Goal: Information Seeking & Learning: Learn about a topic

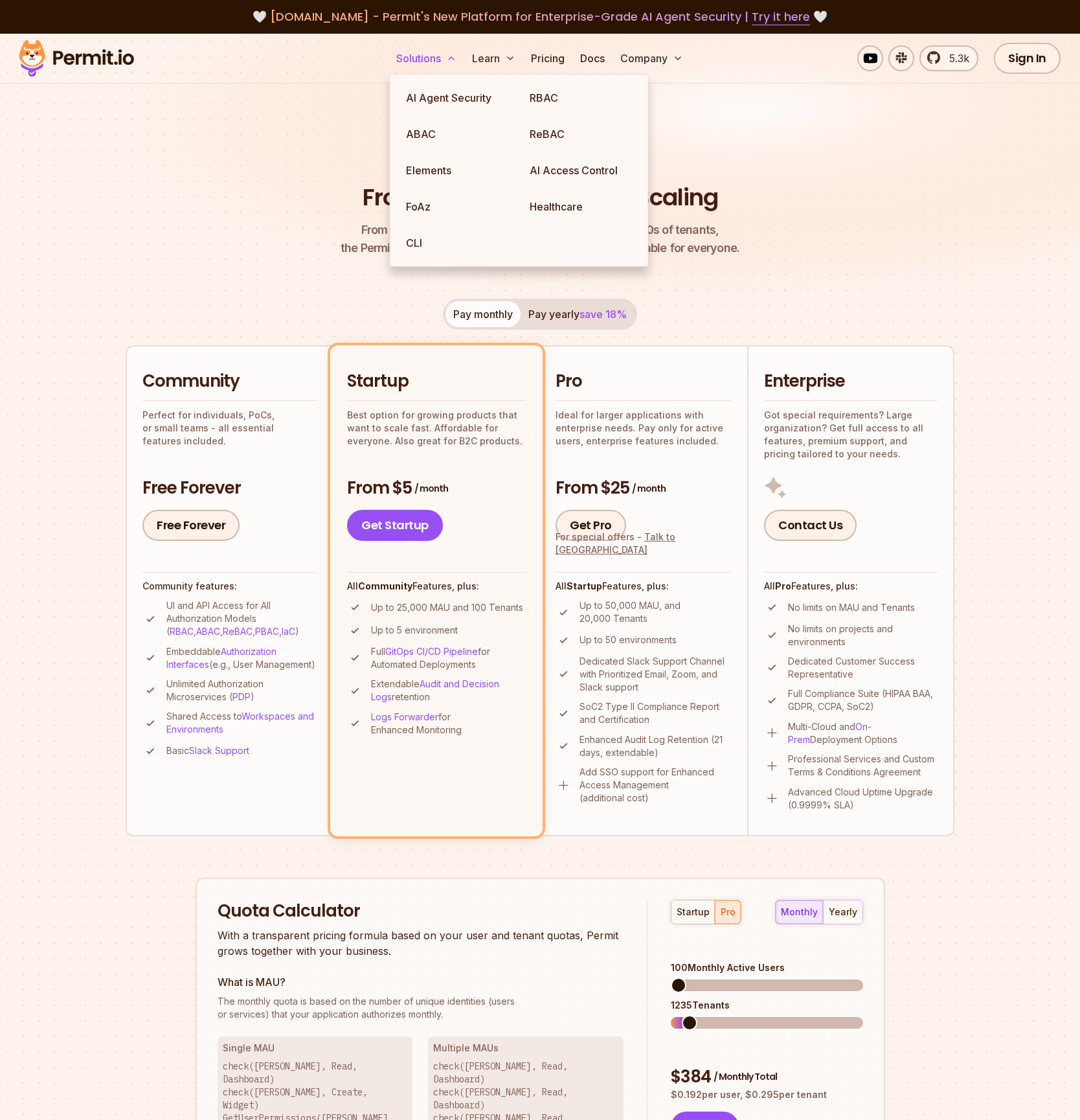
click at [424, 61] on button "Solutions" at bounding box center [426, 58] width 70 height 26
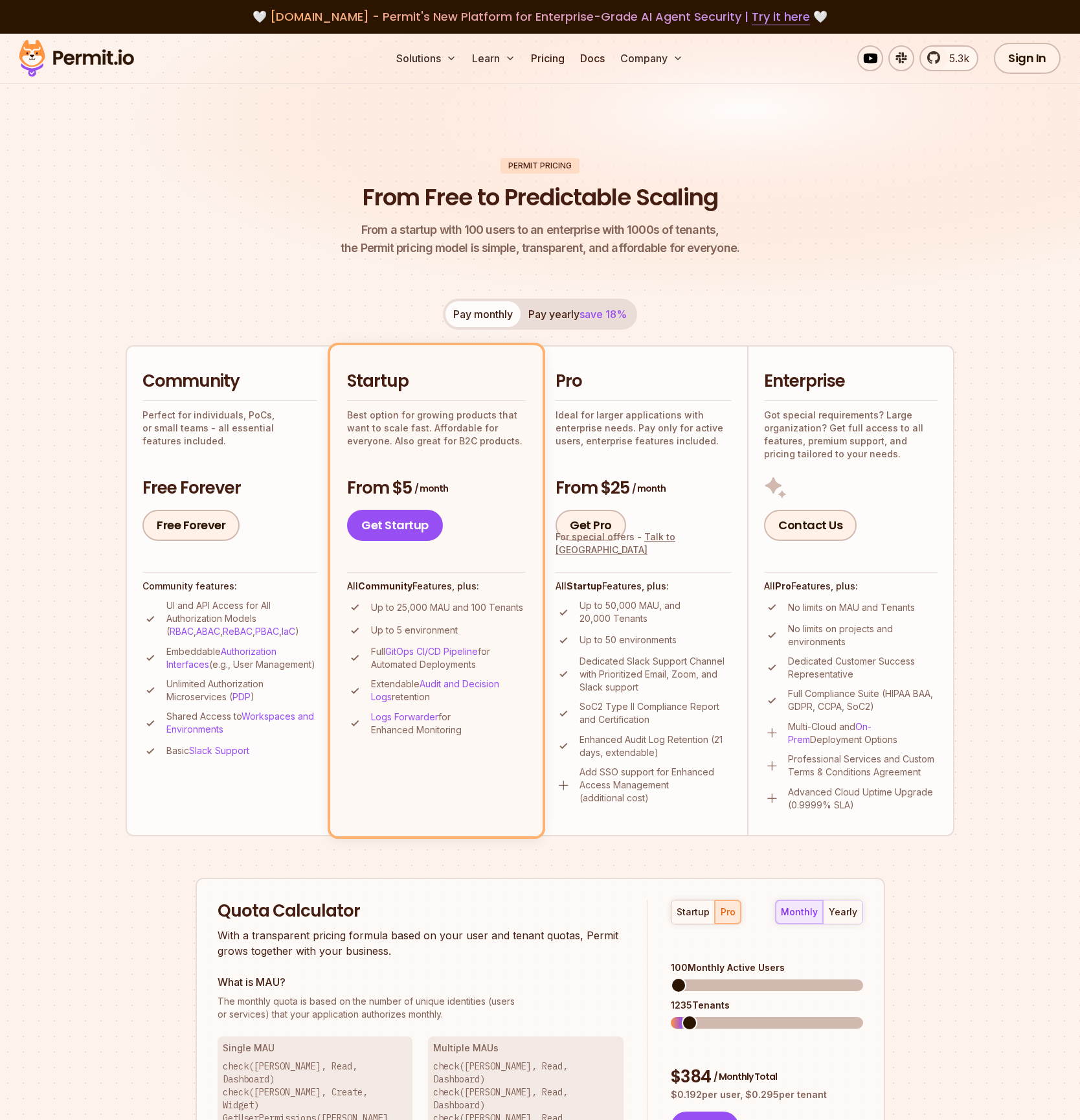
click at [104, 59] on img at bounding box center [76, 58] width 127 height 44
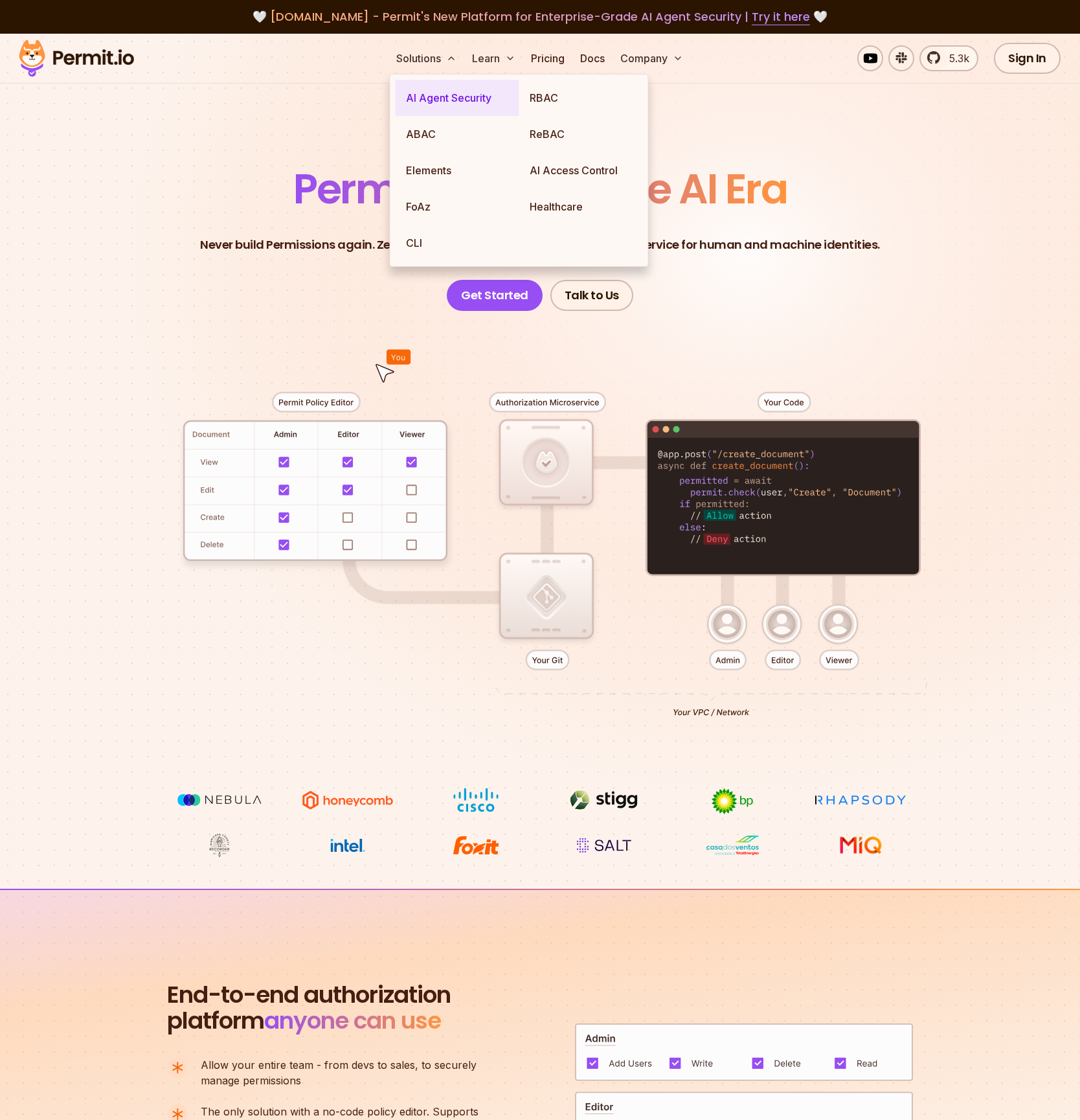
click at [430, 95] on link "AI Agent Security" at bounding box center [457, 98] width 124 height 36
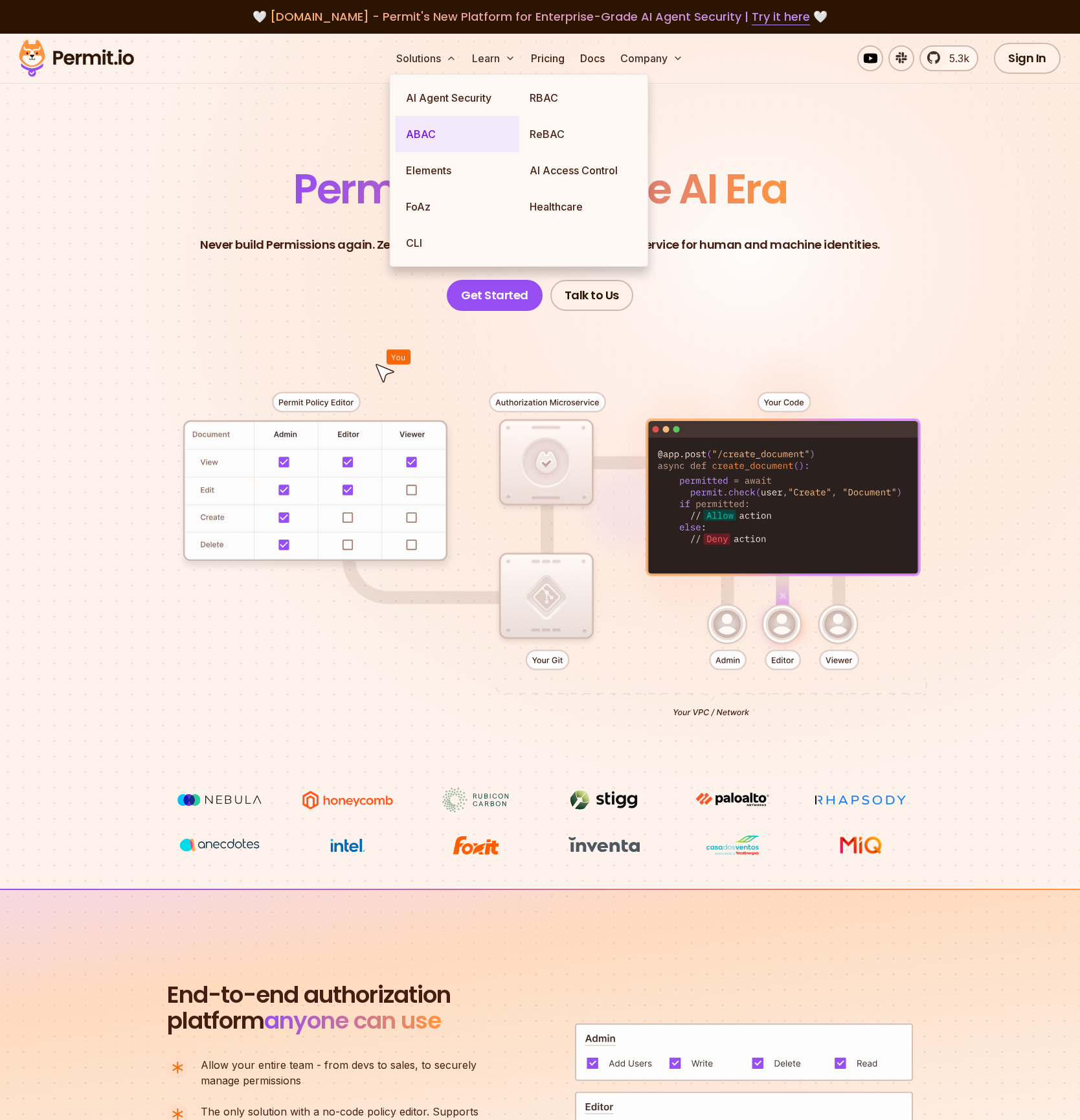
click at [431, 139] on link "ABAC" at bounding box center [457, 134] width 124 height 36
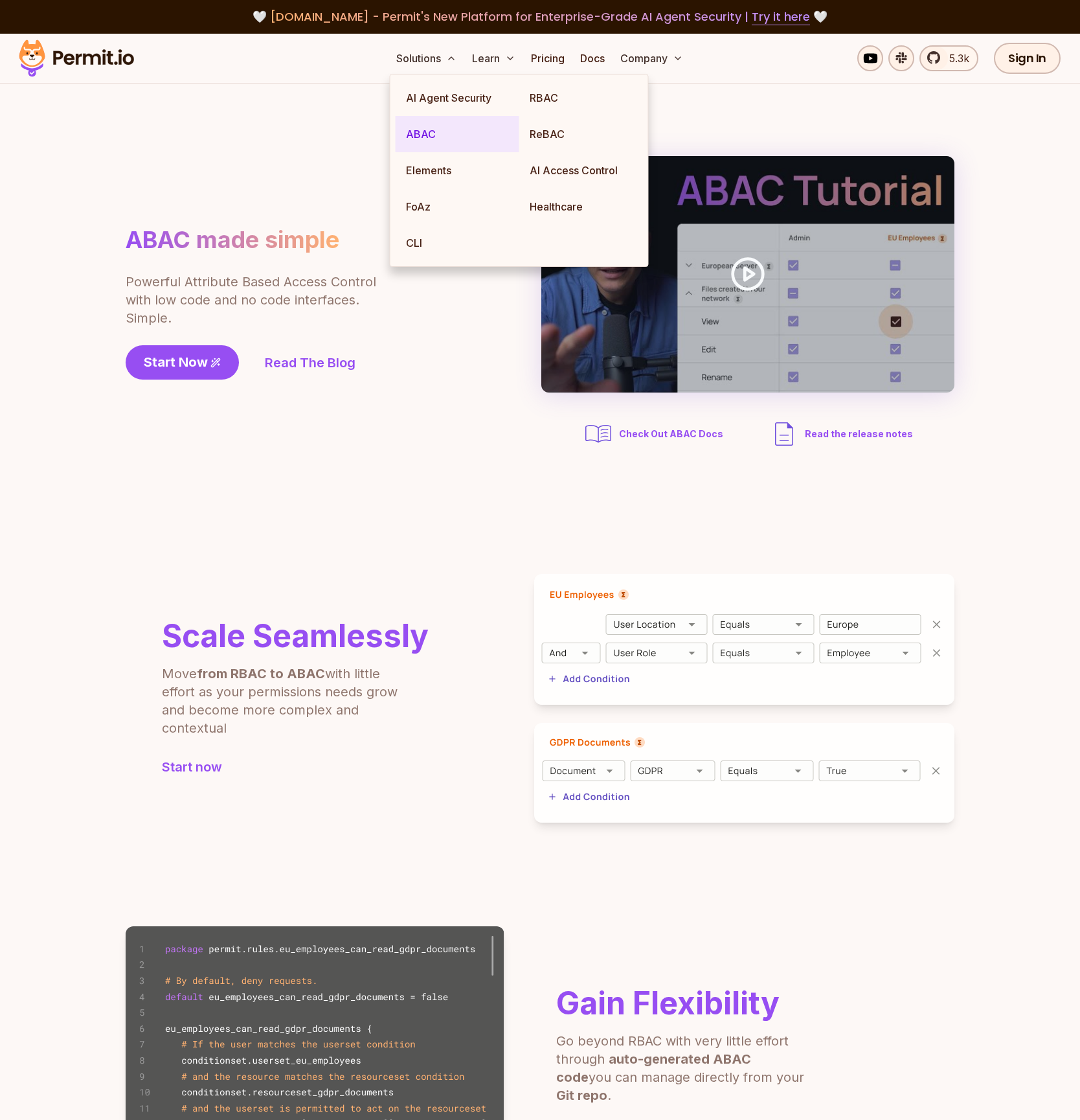
click at [431, 139] on link "ABAC" at bounding box center [457, 134] width 124 height 36
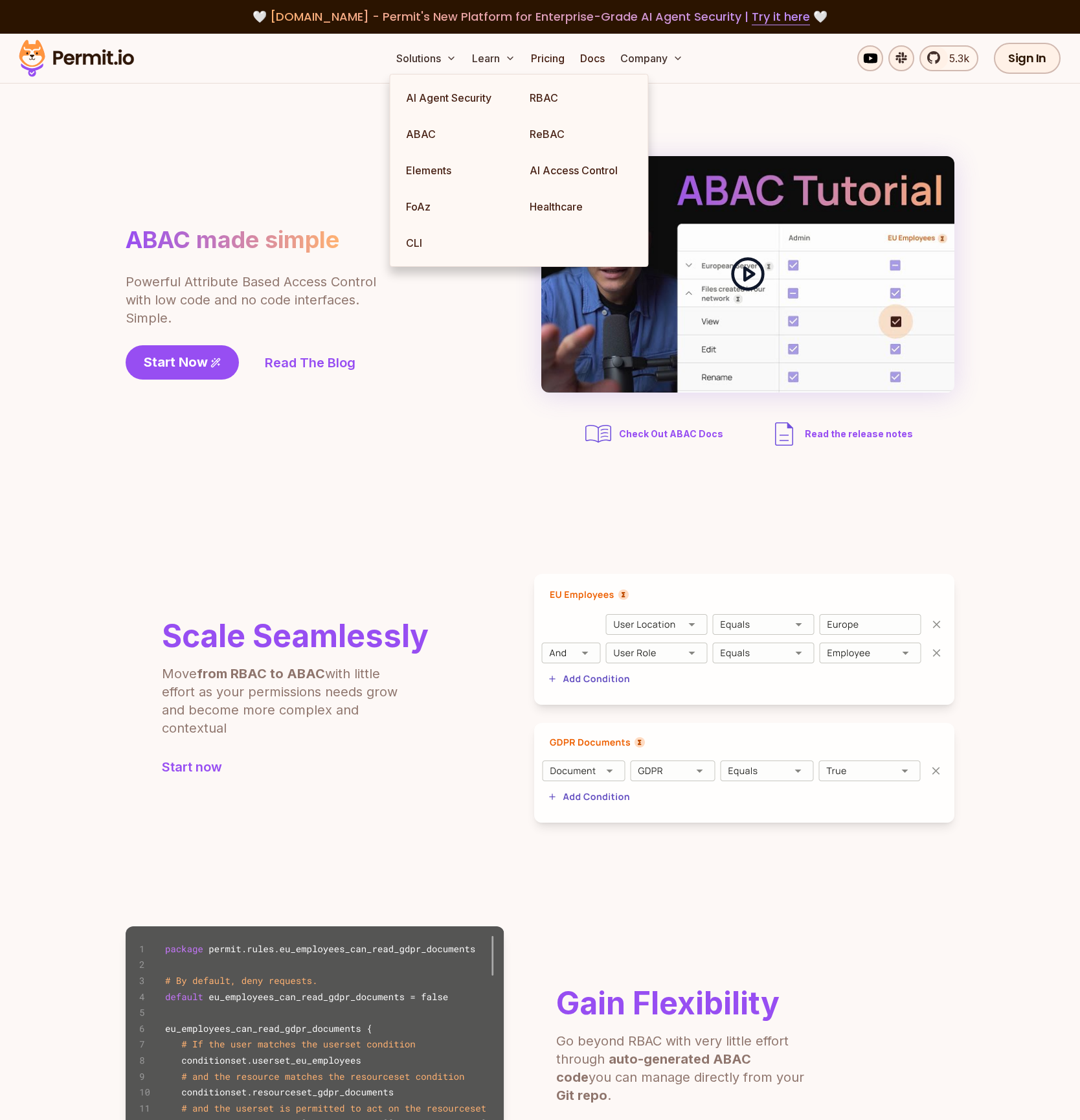
click at [740, 283] on icon at bounding box center [748, 274] width 36 height 36
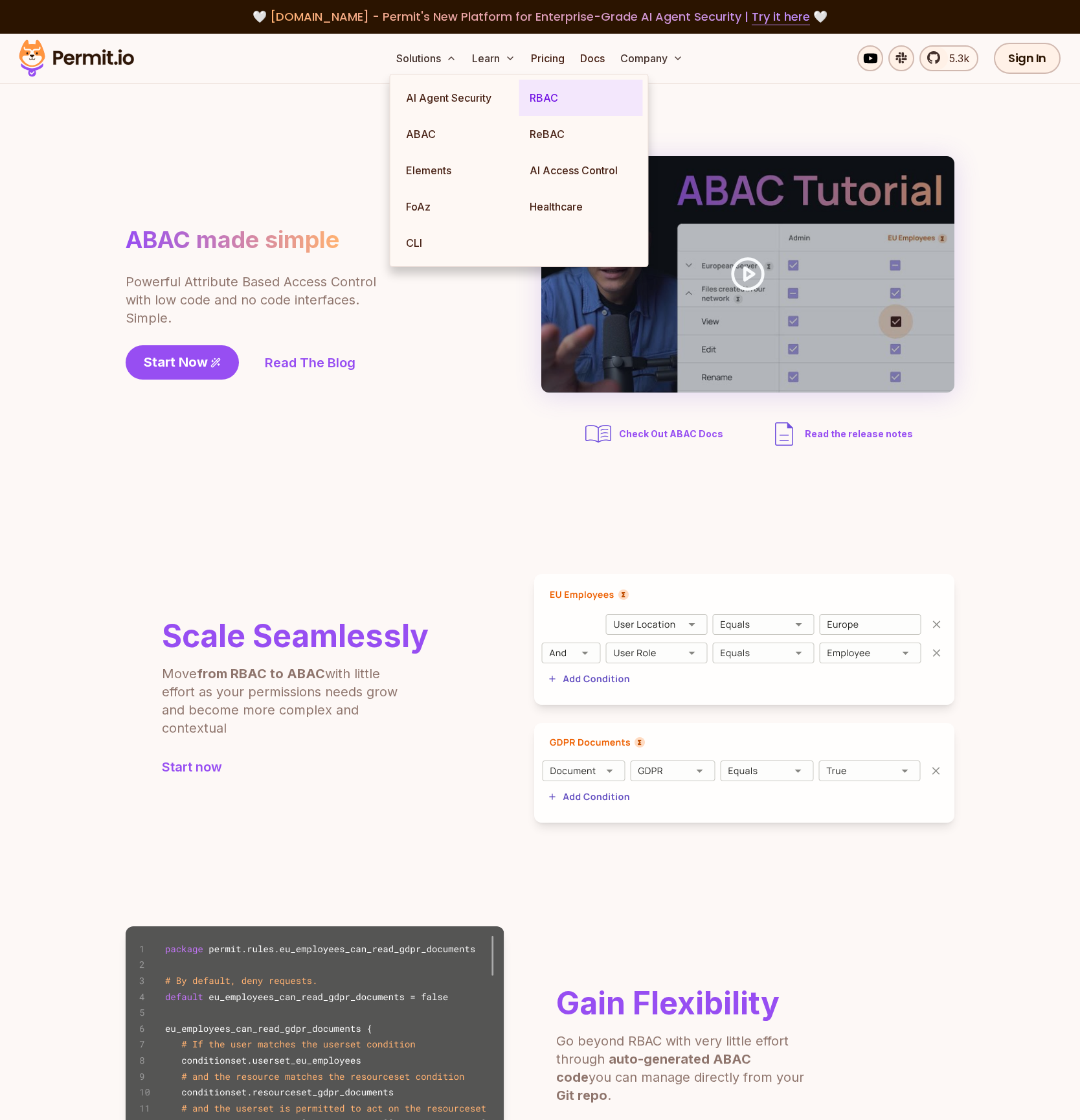
click at [546, 92] on link "RBAC" at bounding box center [581, 98] width 124 height 36
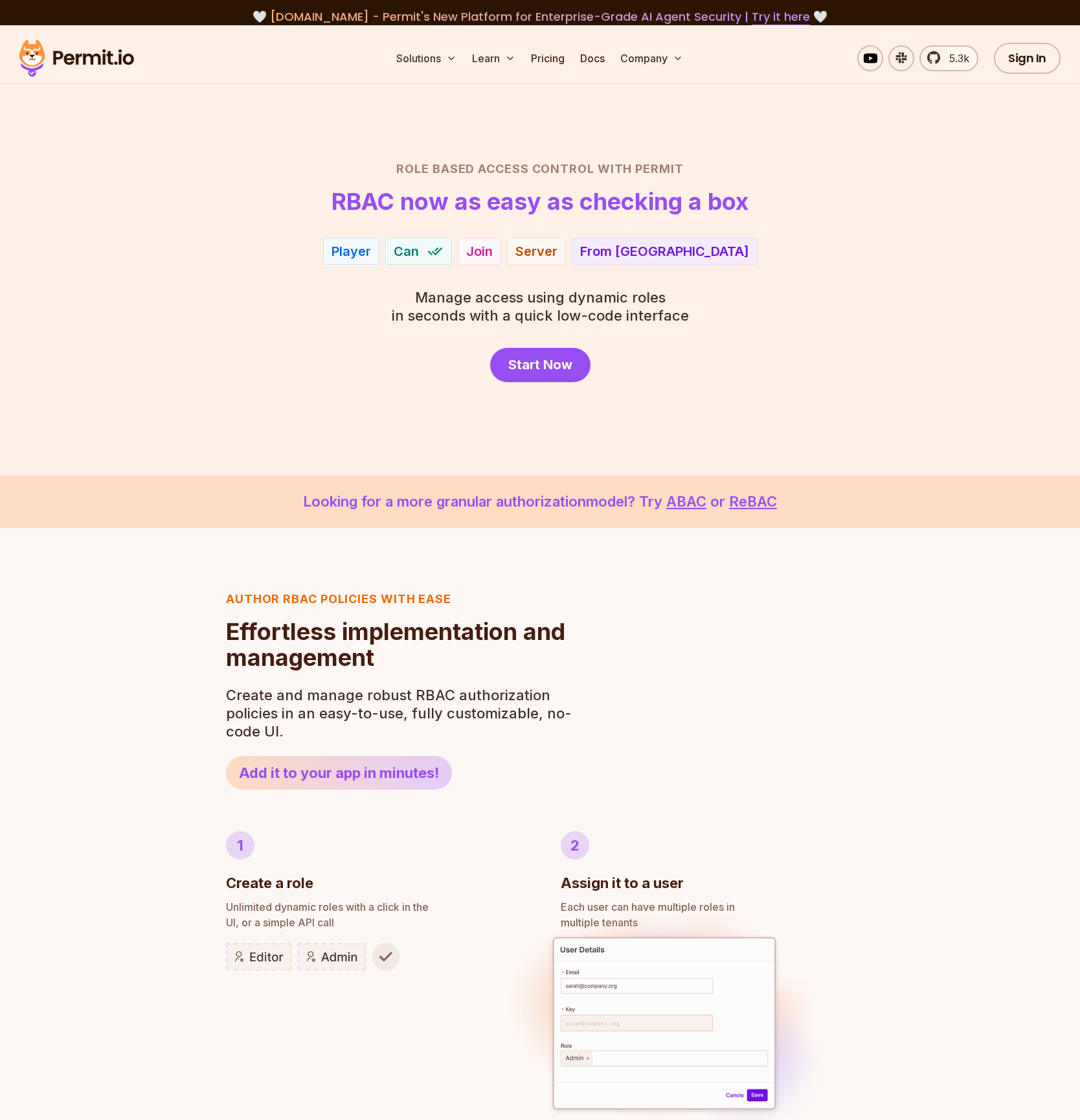
click at [299, 428] on section "Role Based Access Control with Permit RBAC now as easy as checking a box Player…" at bounding box center [540, 250] width 1080 height 450
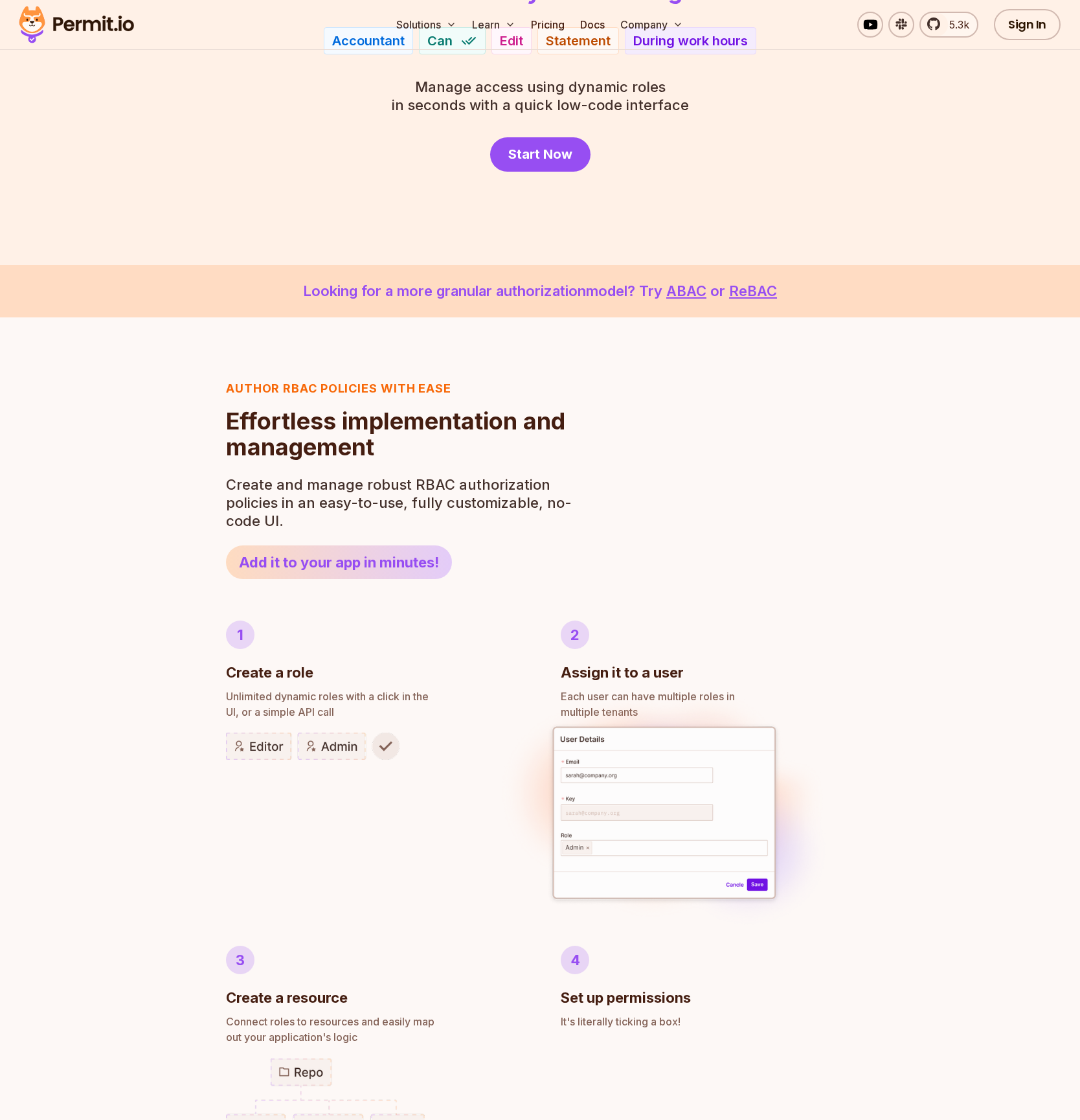
scroll to position [233, 0]
